Goal: Task Accomplishment & Management: Manage account settings

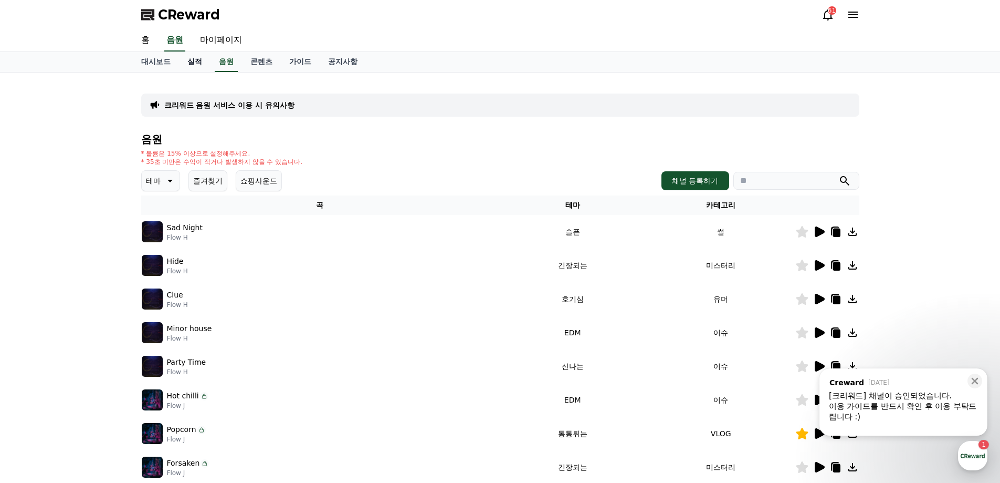
click at [195, 65] on link "실적" at bounding box center [195, 62] width 32 height 20
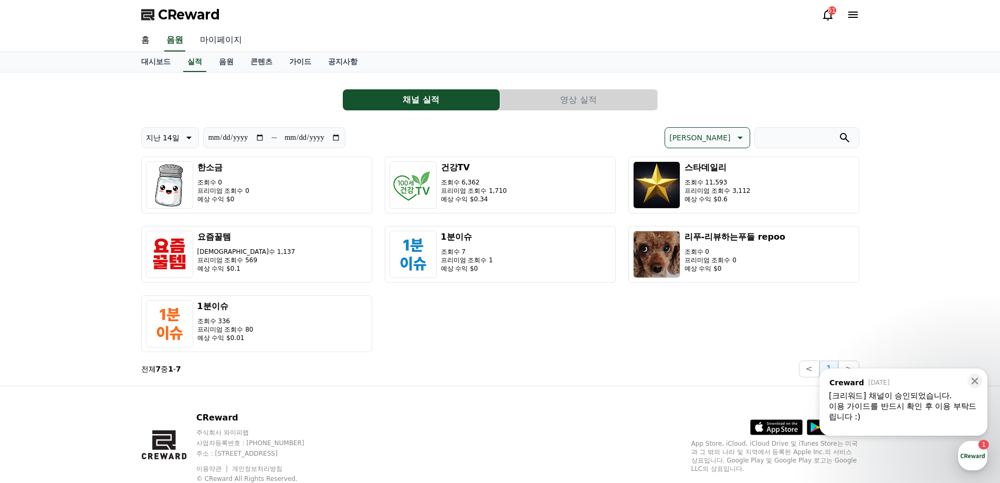
click at [225, 43] on link "마이페이지" at bounding box center [221, 40] width 59 height 22
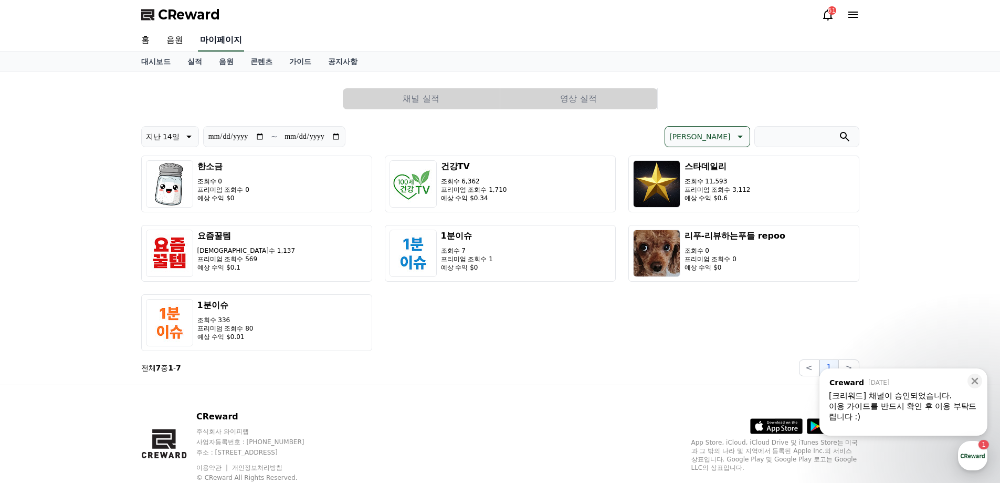
select select "**********"
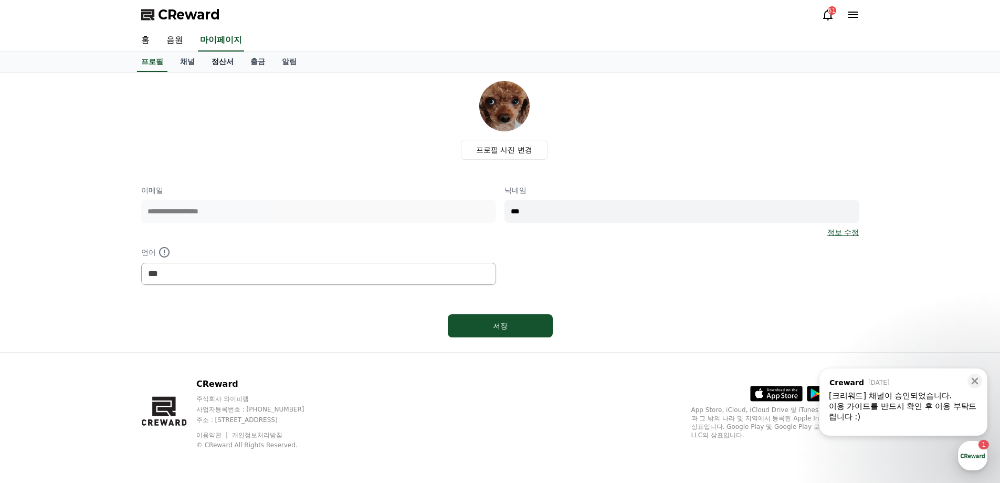
click at [227, 62] on link "정산서" at bounding box center [222, 62] width 39 height 20
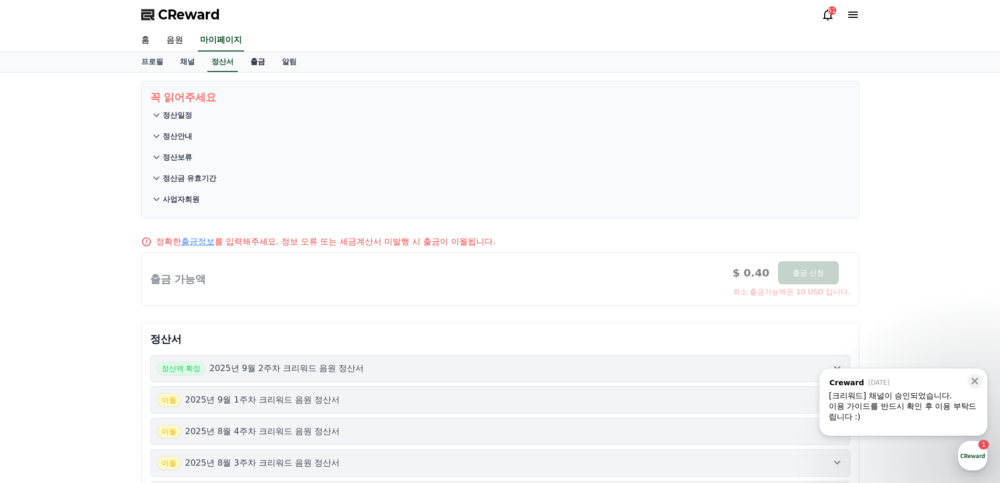
click at [262, 59] on link "출금" at bounding box center [258, 62] width 32 height 20
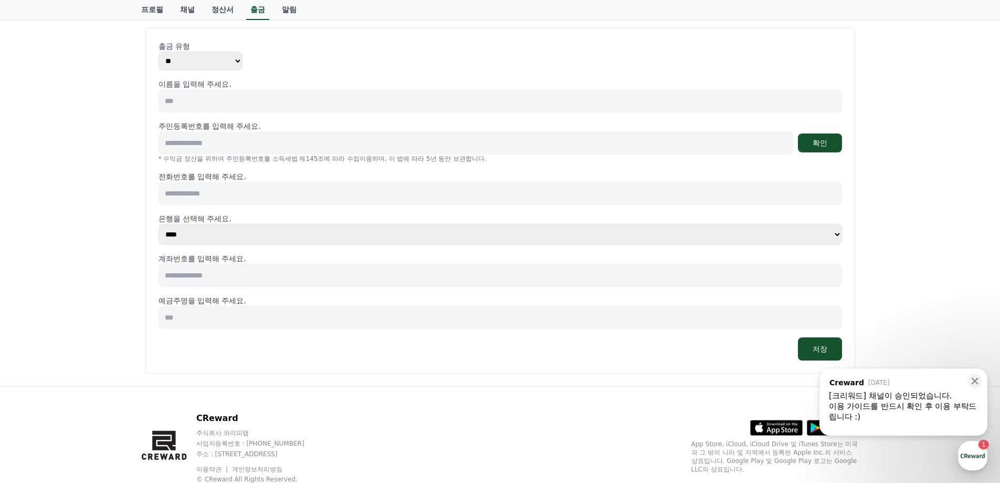
scroll to position [121, 0]
